Goal: Find specific page/section

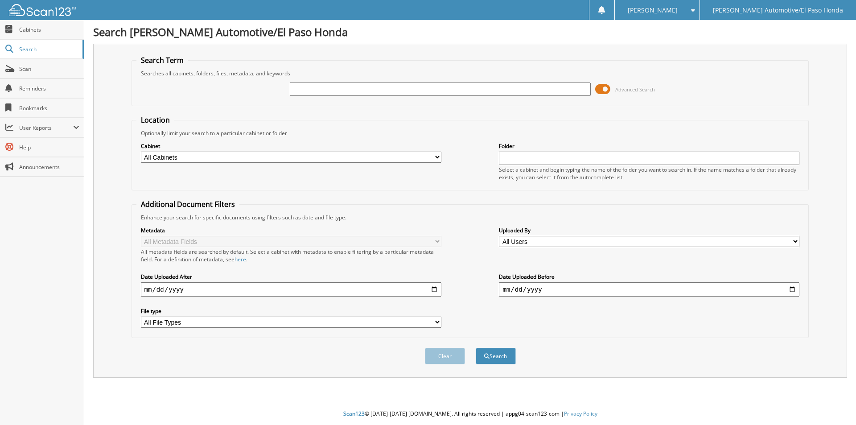
click at [528, 88] on input "text" at bounding box center [440, 88] width 300 height 13
click at [543, 88] on input "text" at bounding box center [440, 88] width 300 height 13
click at [483, 86] on input "text" at bounding box center [440, 88] width 300 height 13
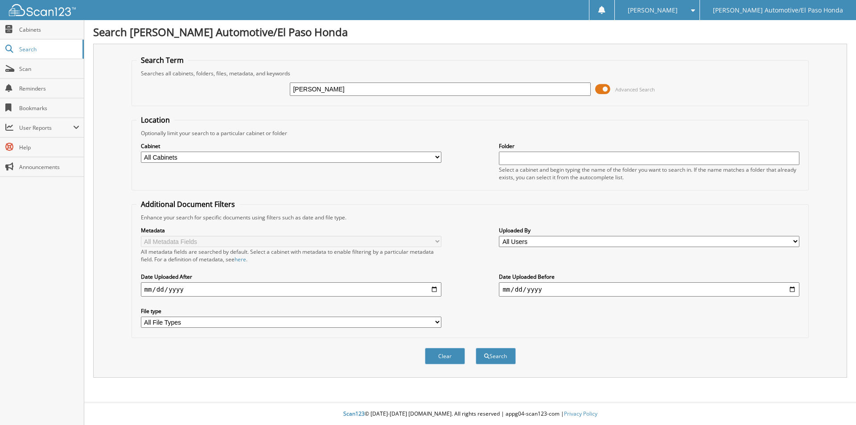
type input "[PERSON_NAME]"
click at [476, 348] on button "Search" at bounding box center [496, 356] width 40 height 16
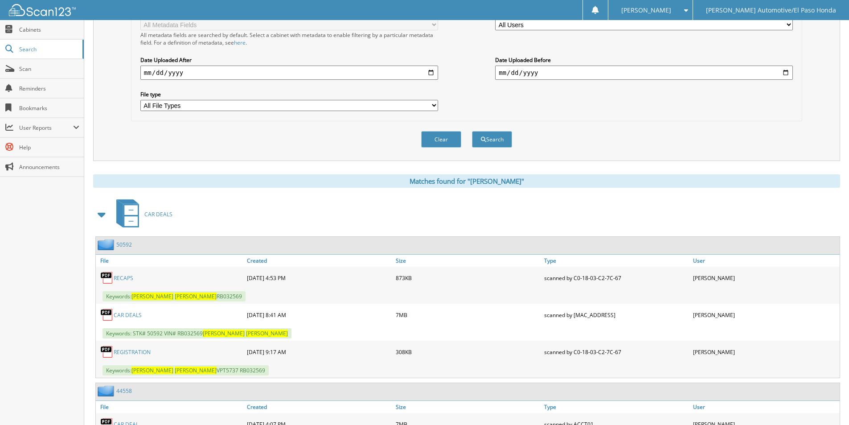
scroll to position [267, 0]
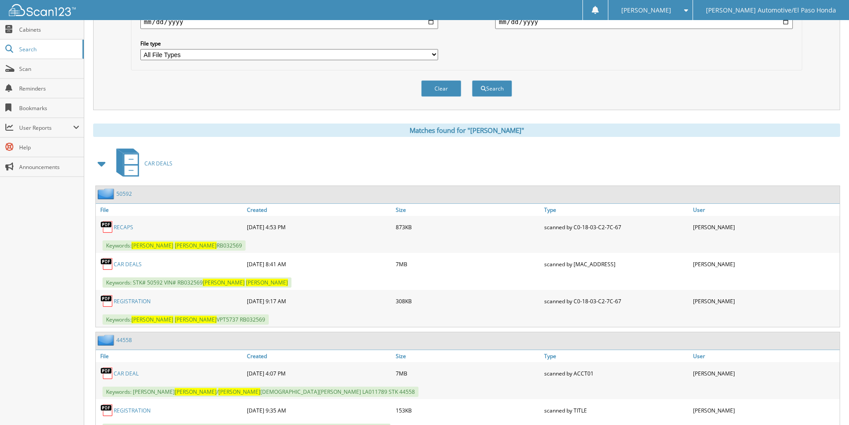
click at [121, 196] on link "50592" at bounding box center [124, 194] width 16 height 8
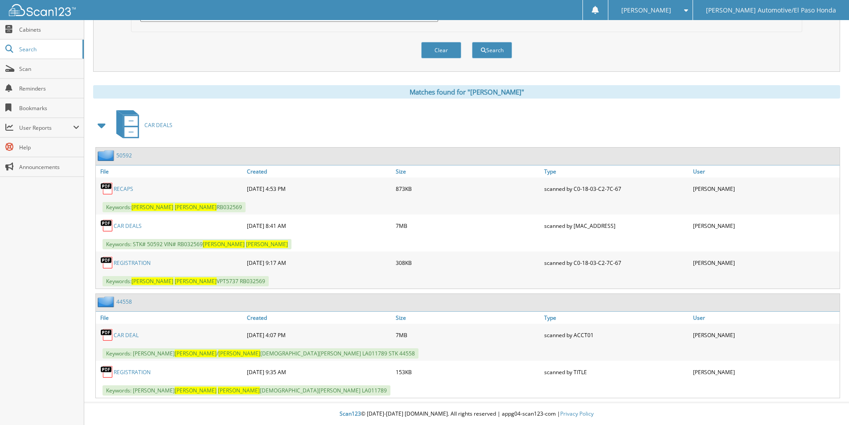
click at [130, 332] on link "CAR DEAL" at bounding box center [126, 335] width 25 height 8
